Goal: Task Accomplishment & Management: Complete application form

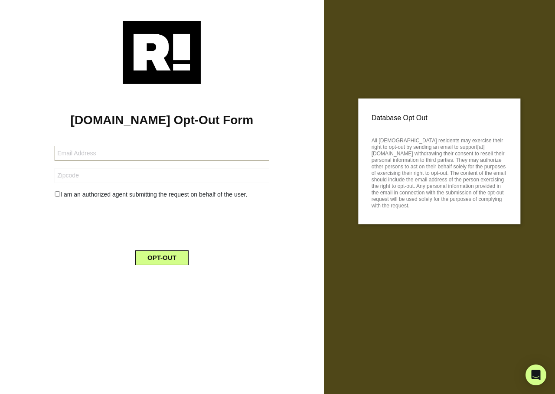
type input "[EMAIL_ADDRESS][DOMAIN_NAME]"
type input "47111"
type input "dbaamom2@gmail.com"
type input "91301"
